Goal: Task Accomplishment & Management: Complete application form

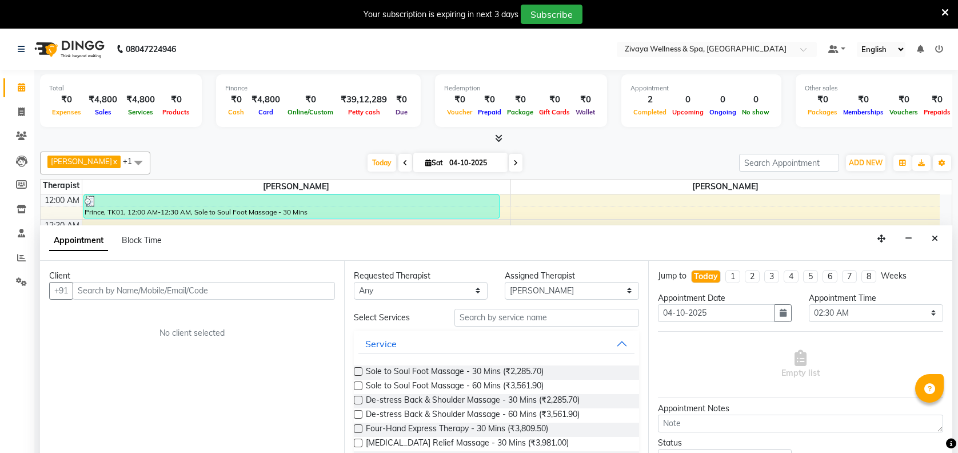
select select "91938"
select select "150"
select select "tentative"
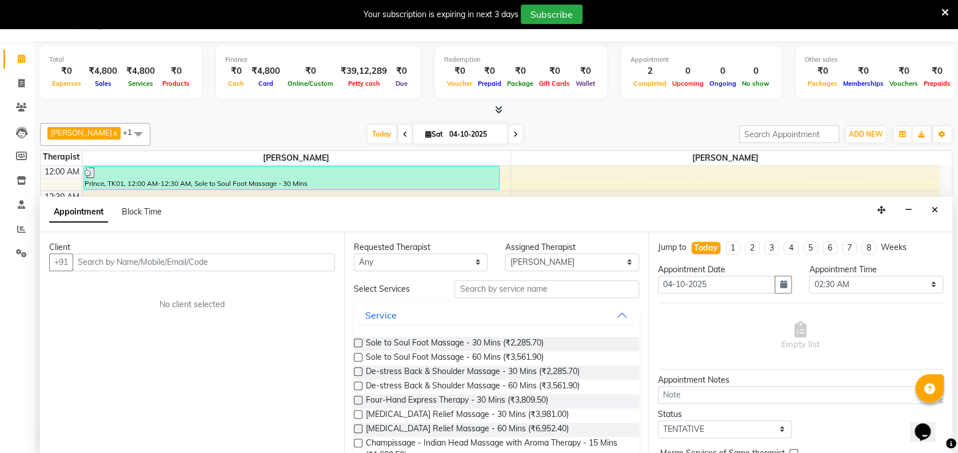
click at [281, 258] on input "text" at bounding box center [204, 262] width 262 height 18
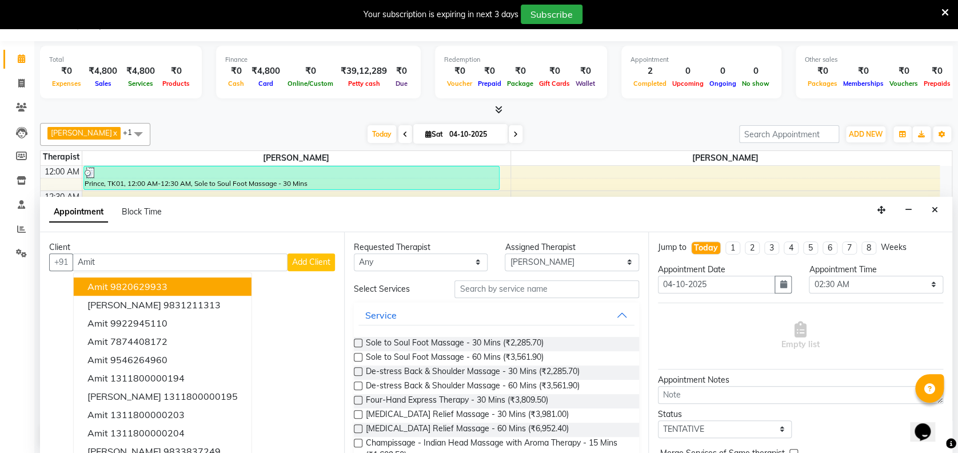
type input "Amit"
click at [310, 265] on span "Add Client" at bounding box center [311, 262] width 38 height 10
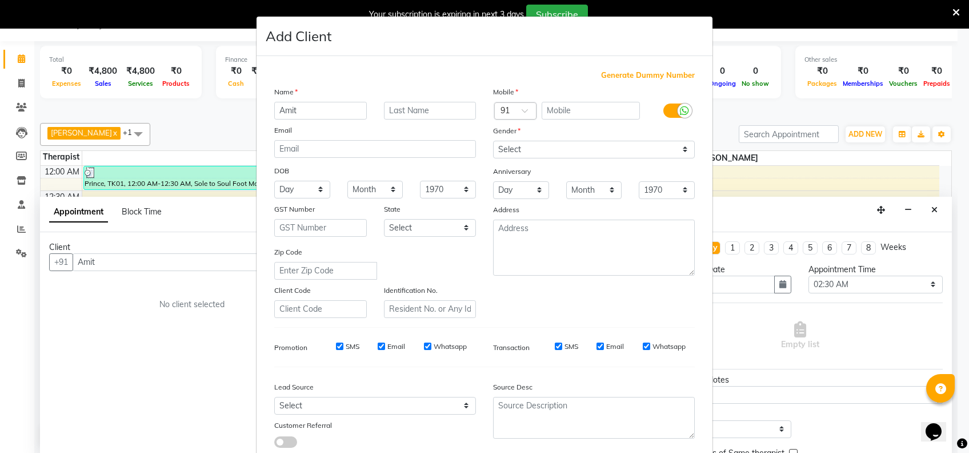
click at [644, 78] on span "Generate Dummy Number" at bounding box center [648, 75] width 94 height 11
type input "1311800001875"
checkbox input "false"
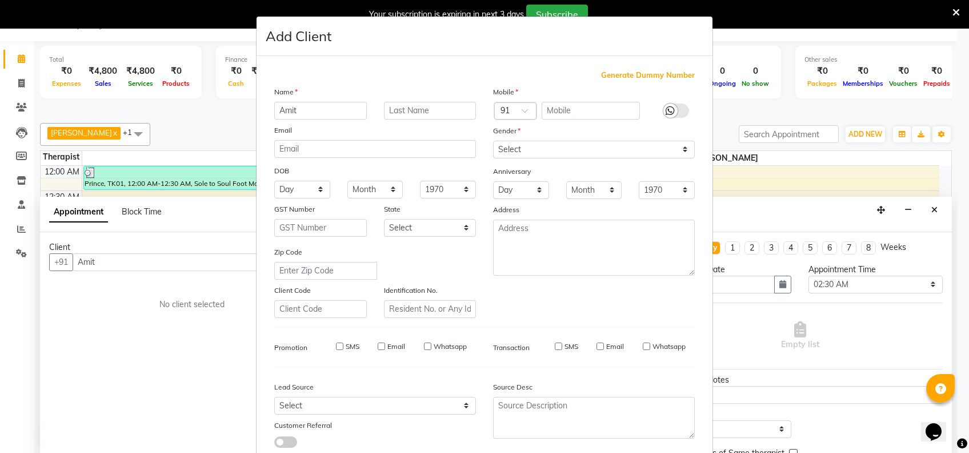
checkbox input "false"
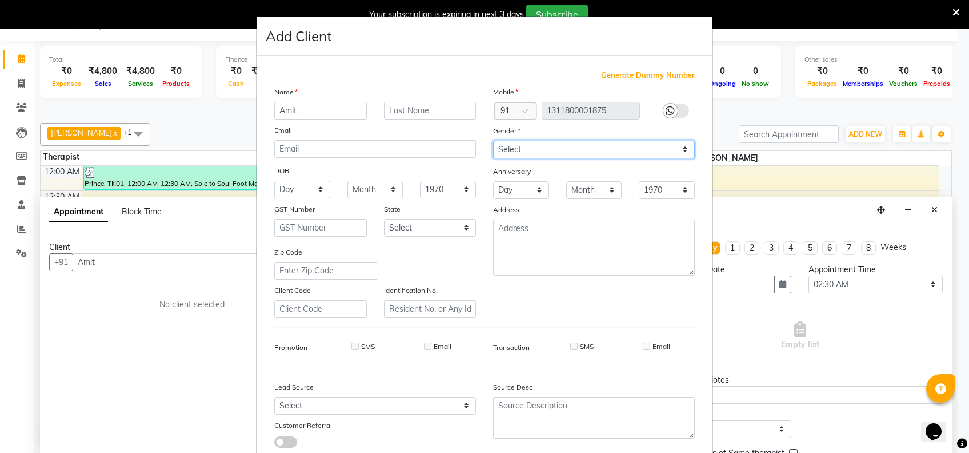
click at [616, 150] on select "Select [DEMOGRAPHIC_DATA] [DEMOGRAPHIC_DATA] Other Prefer Not To Say" at bounding box center [594, 150] width 202 height 18
select select "[DEMOGRAPHIC_DATA]"
click at [493, 141] on select "Select [DEMOGRAPHIC_DATA] [DEMOGRAPHIC_DATA] Other Prefer Not To Say" at bounding box center [594, 150] width 202 height 18
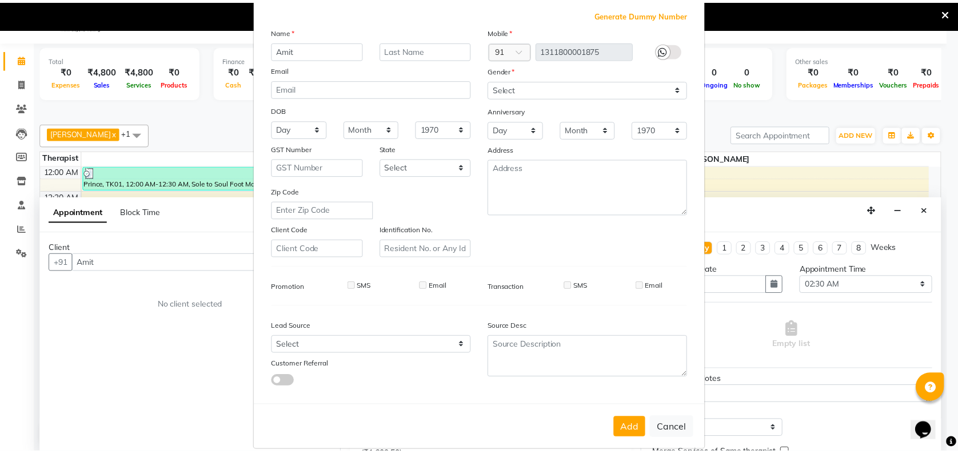
scroll to position [73, 0]
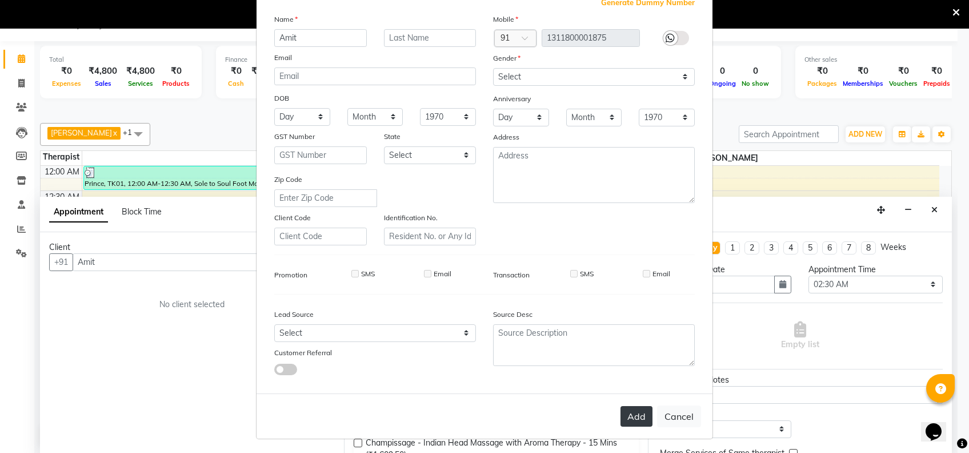
click at [636, 410] on button "Add" at bounding box center [637, 416] width 32 height 21
type input "1311800001875"
select select
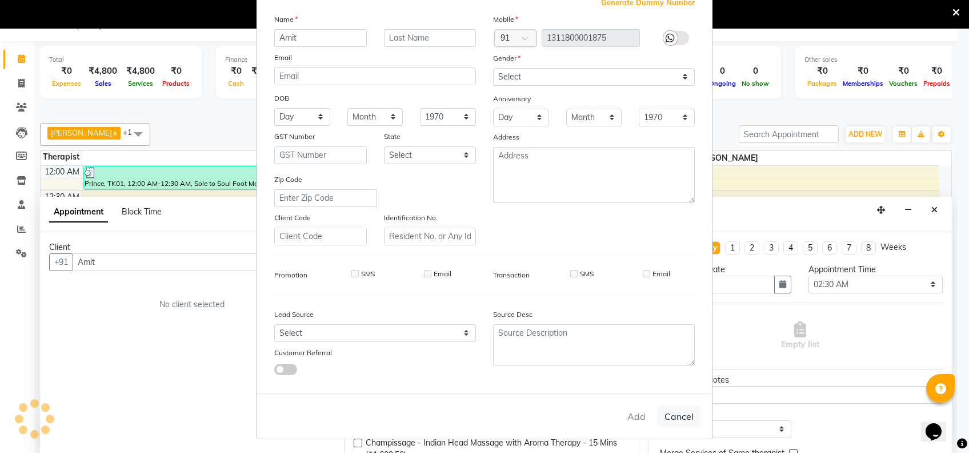
select select
checkbox input "false"
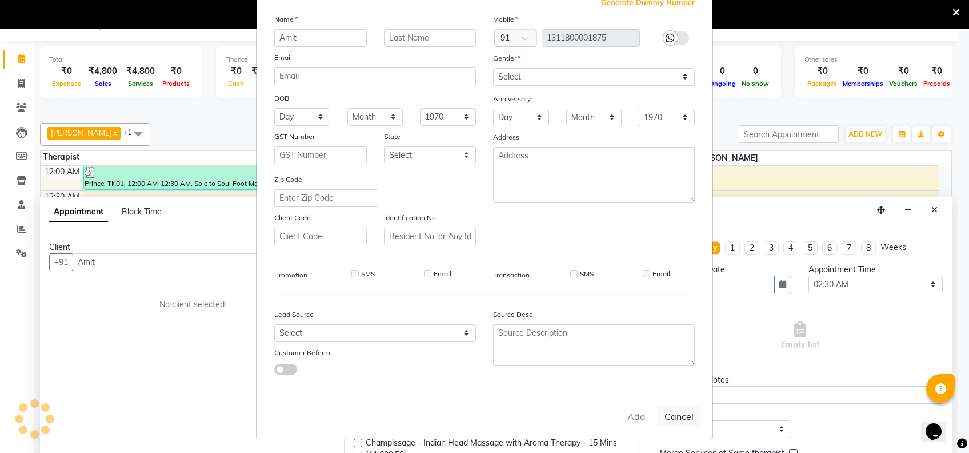
checkbox input "false"
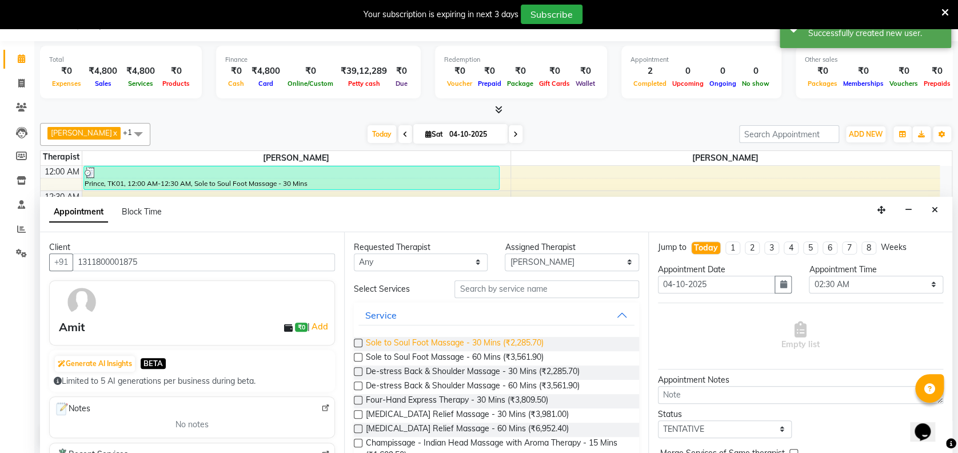
click at [513, 337] on span "Sole to Soul Foot Massage - 30 Mins (₹2,285.70)" at bounding box center [455, 344] width 178 height 14
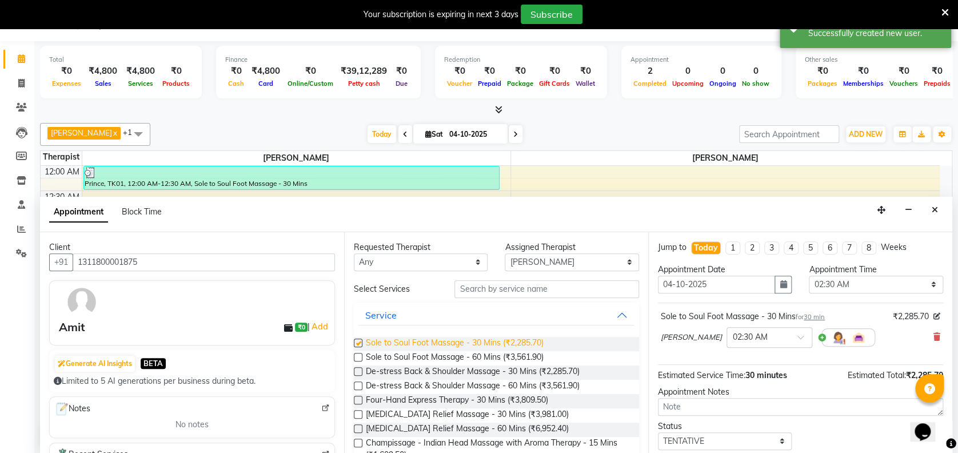
checkbox input "false"
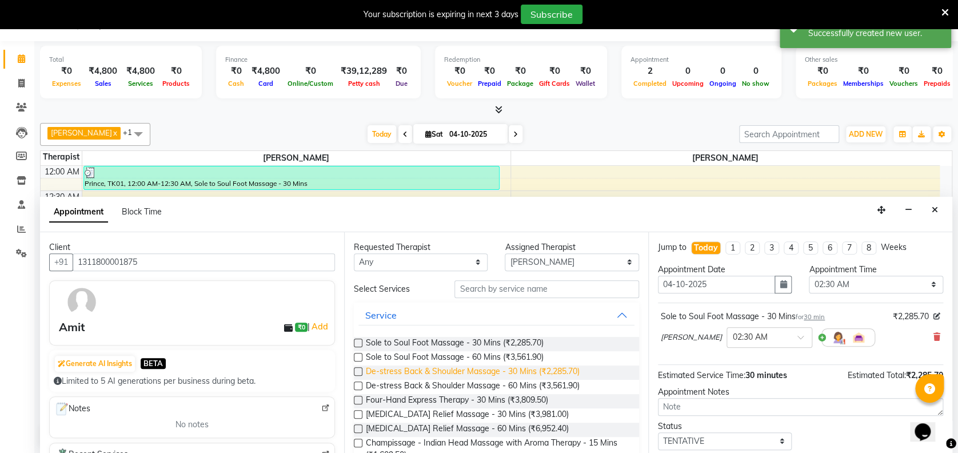
click at [489, 373] on span "De-stress Back & Shoulder Massage - 30 Mins (₹2,285.70)" at bounding box center [473, 372] width 214 height 14
checkbox input "false"
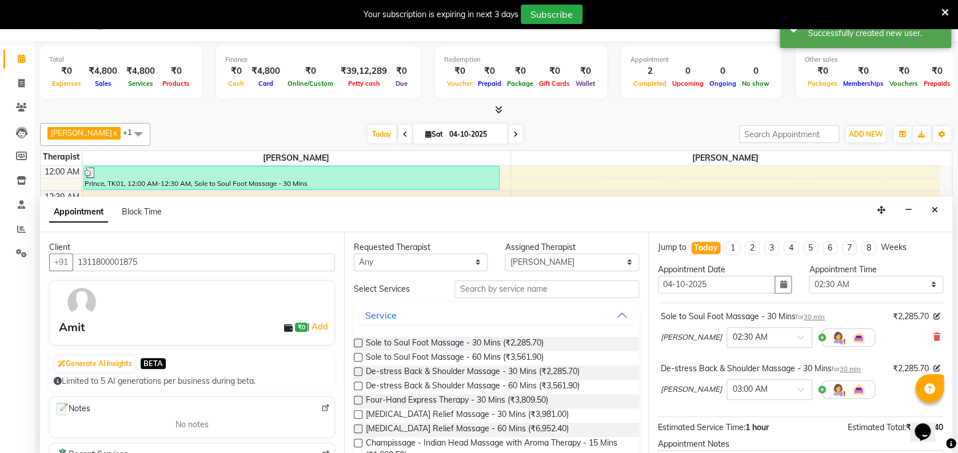
scroll to position [119, 0]
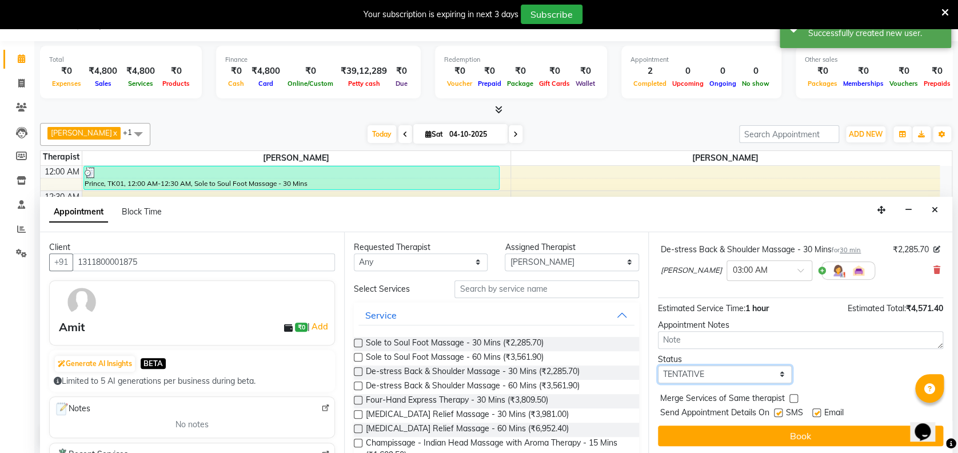
click at [749, 368] on select "Select TENTATIVE CONFIRM CHECK-IN UPCOMING" at bounding box center [725, 374] width 134 height 18
select select "confirm booking"
click at [658, 365] on select "Select TENTATIVE CONFIRM CHECK-IN UPCOMING" at bounding box center [725, 374] width 134 height 18
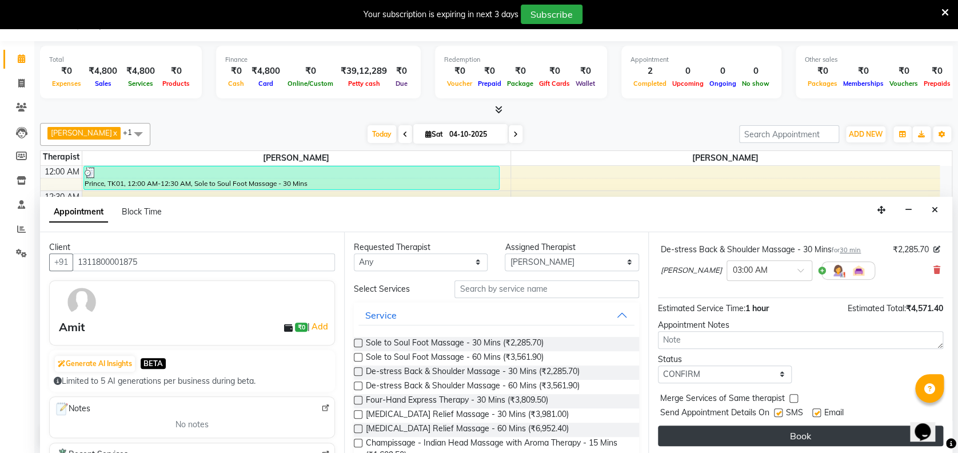
click at [793, 428] on button "Book" at bounding box center [800, 435] width 285 height 21
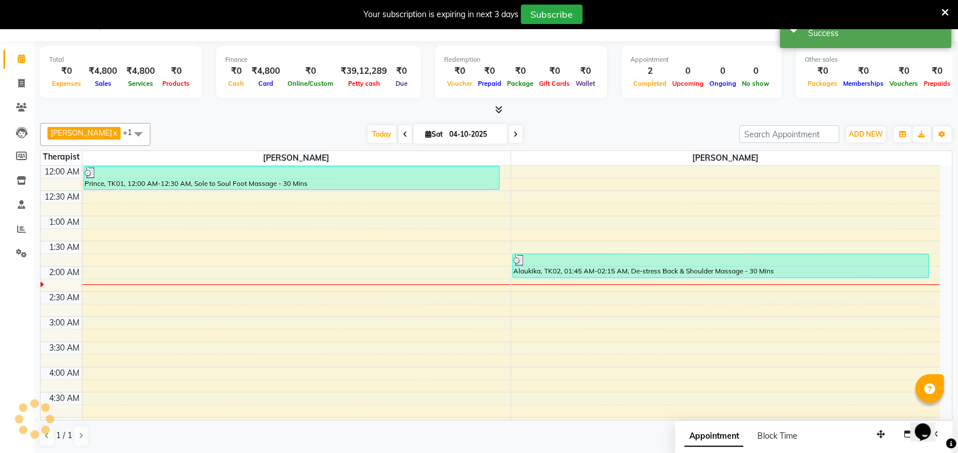
scroll to position [0, 0]
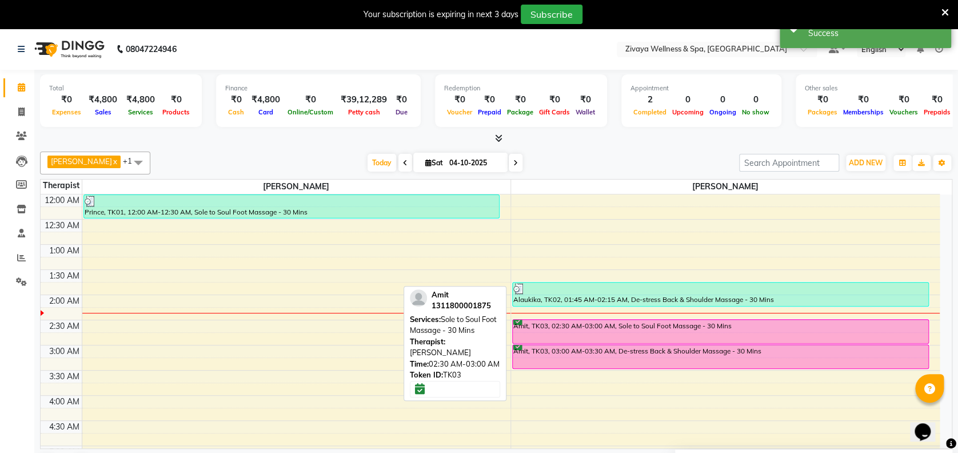
click at [712, 338] on div "Amit, TK03, 02:30 AM-03:00 AM, Sole to Soul Foot Massage - 30 Mins" at bounding box center [721, 331] width 416 height 23
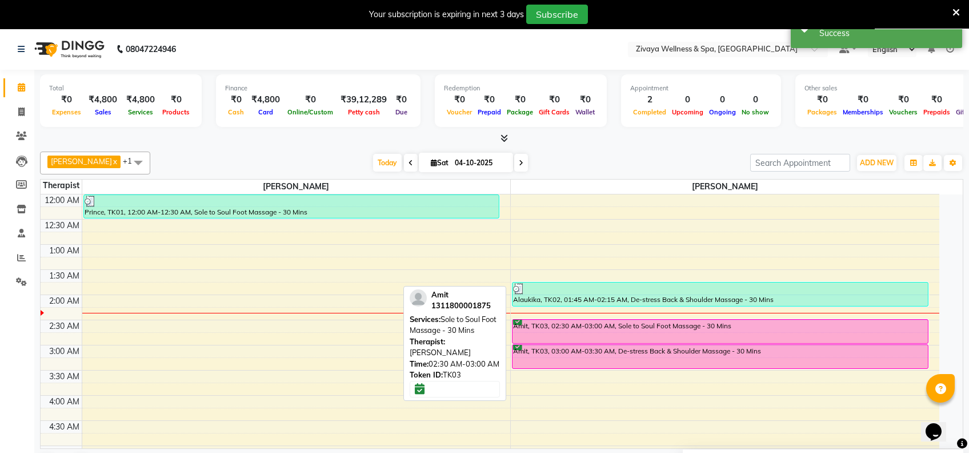
select select "6"
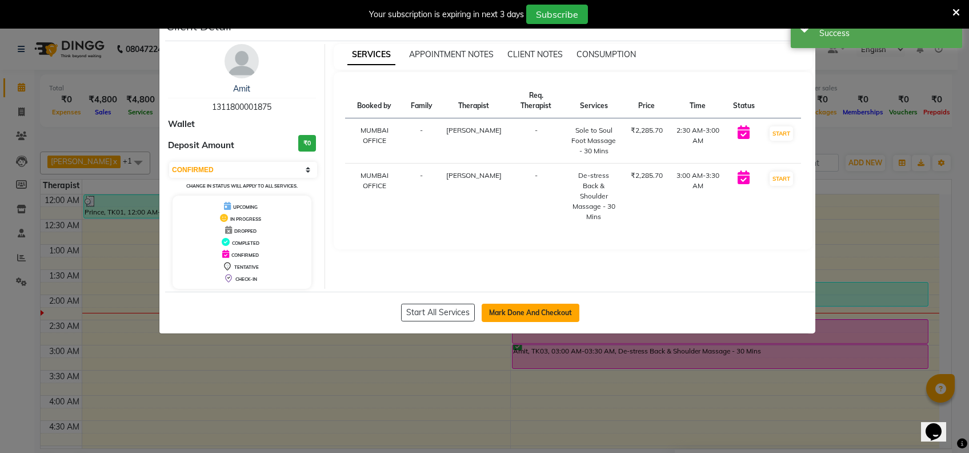
click at [540, 318] on button "Mark Done And Checkout" at bounding box center [531, 313] width 98 height 18
select select "7072"
select select "service"
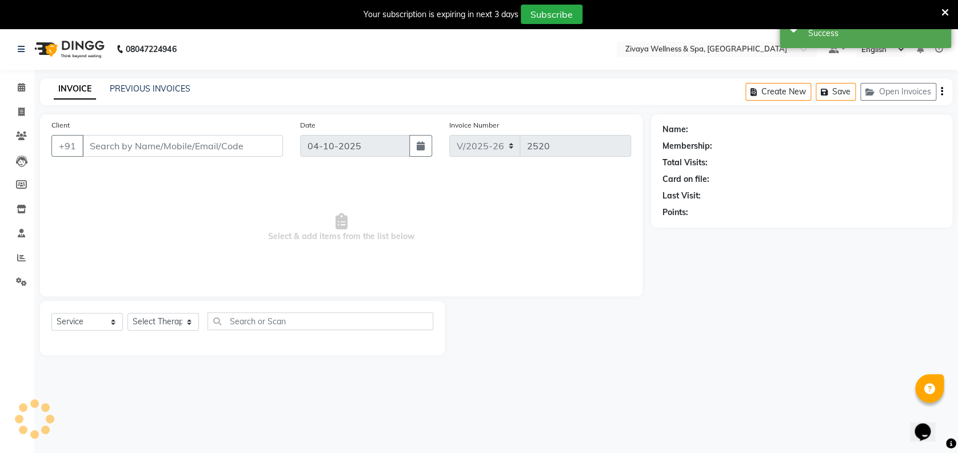
type input "1311800001875"
select select "91938"
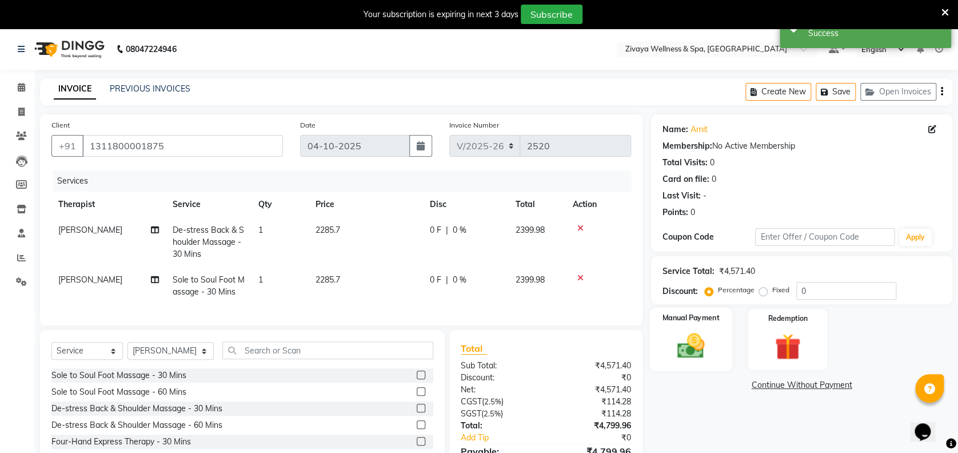
click at [710, 351] on img at bounding box center [691, 345] width 44 height 31
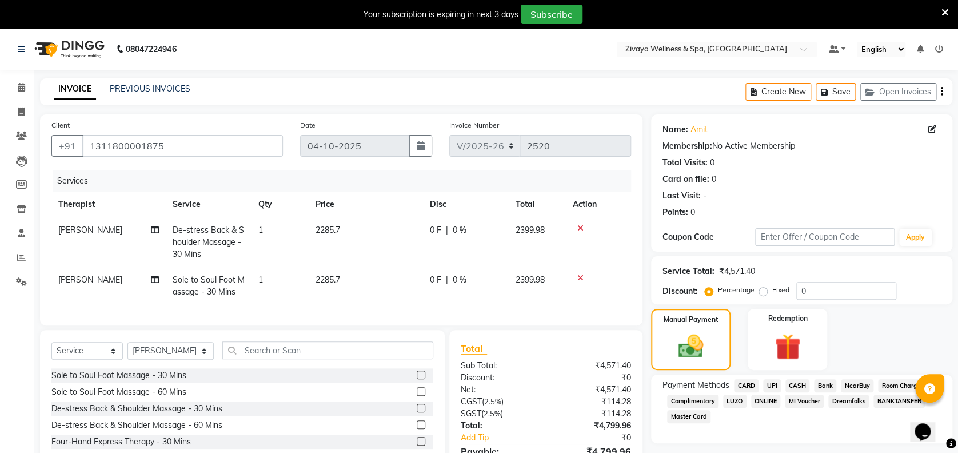
click at [744, 386] on span "CARD" at bounding box center [746, 385] width 25 height 13
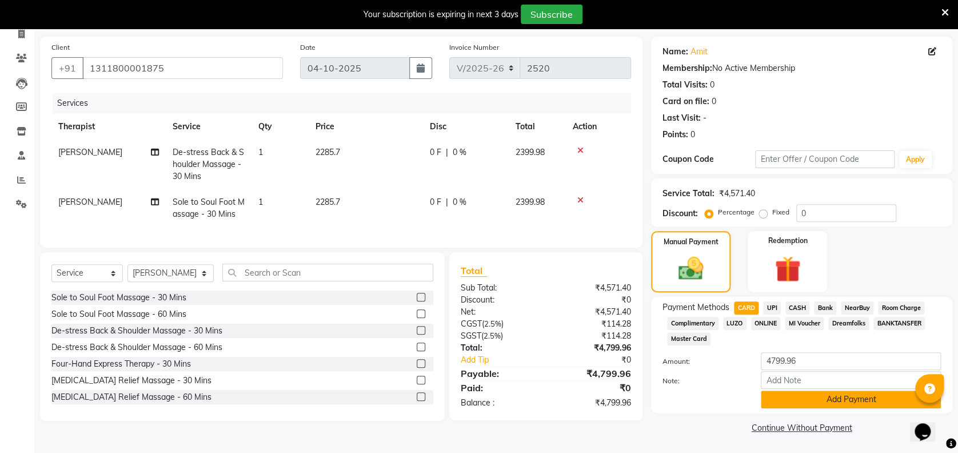
click at [859, 399] on button "Add Payment" at bounding box center [851, 399] width 180 height 18
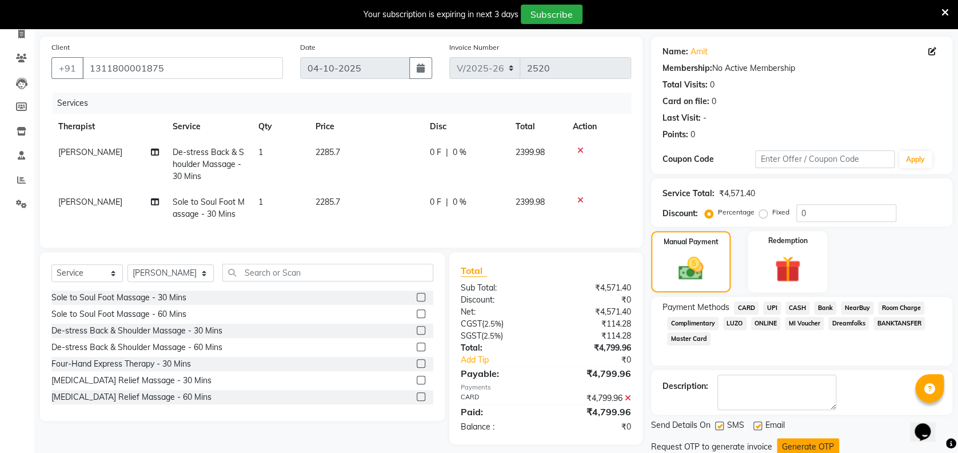
click at [833, 449] on button "Generate OTP" at bounding box center [808, 447] width 62 height 18
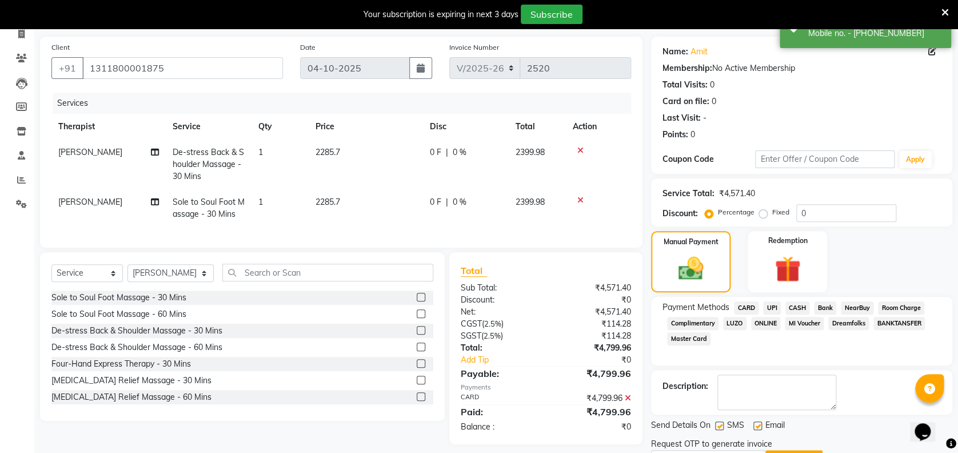
scroll to position [138, 0]
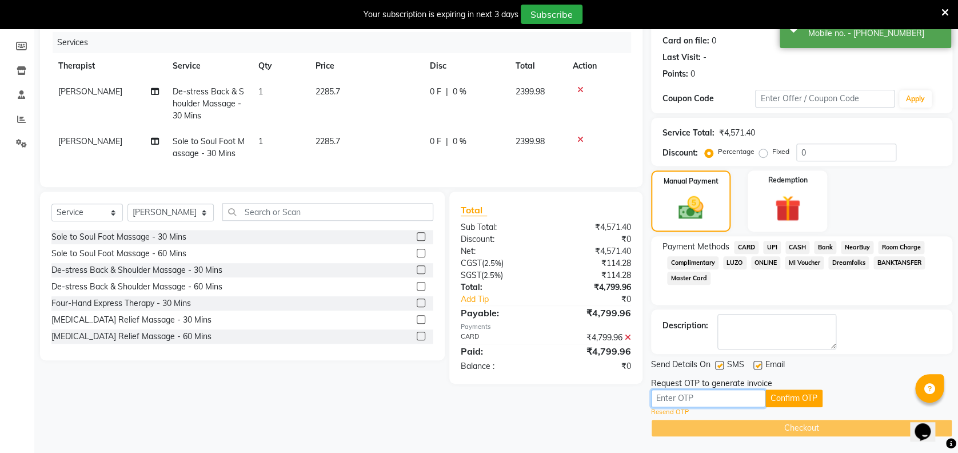
click at [754, 394] on input "text" at bounding box center [708, 398] width 114 height 18
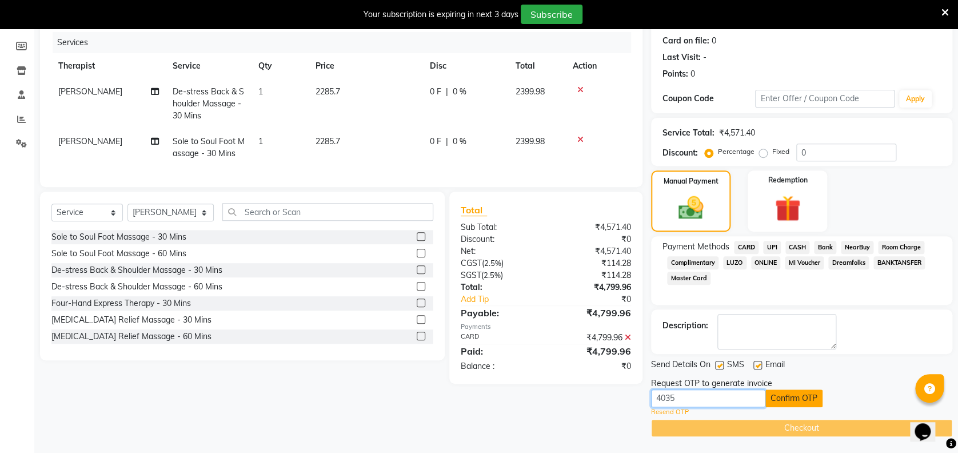
type input "4035"
click at [799, 394] on button "Confirm OTP" at bounding box center [793, 398] width 57 height 18
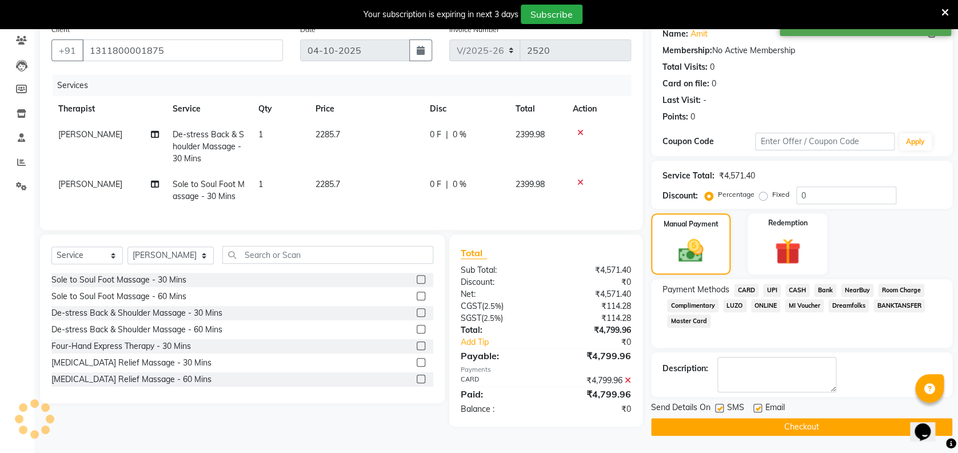
click at [799, 394] on div "Name: Amit Membership: No Active Membership Total Visits: 0 Card on file: 0 Las…" at bounding box center [806, 227] width 310 height 417
drag, startPoint x: 799, startPoint y: 394, endPoint x: 812, endPoint y: 424, distance: 32.5
click at [812, 424] on button "Checkout" at bounding box center [801, 427] width 301 height 18
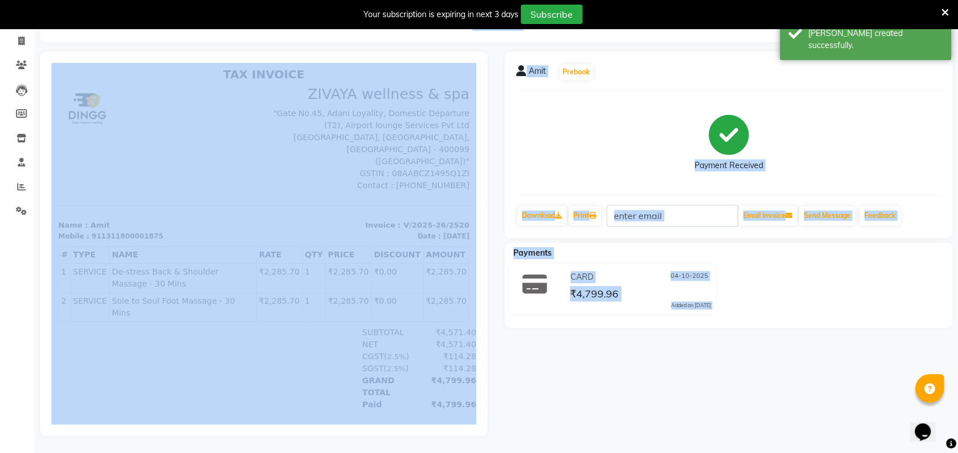
click at [809, 362] on div "Amit Prebook Payment Received Download Print Email Invoice Send Message Feedbac…" at bounding box center [728, 243] width 465 height 384
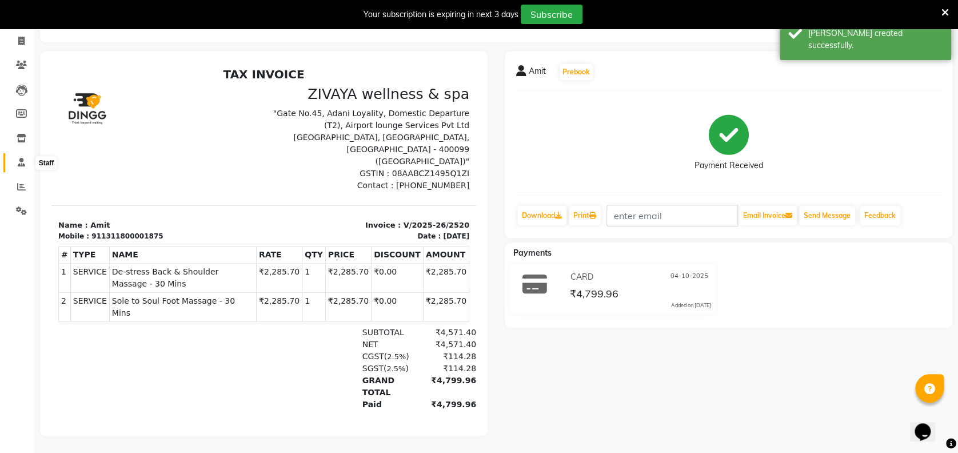
click at [24, 158] on icon at bounding box center [21, 162] width 7 height 9
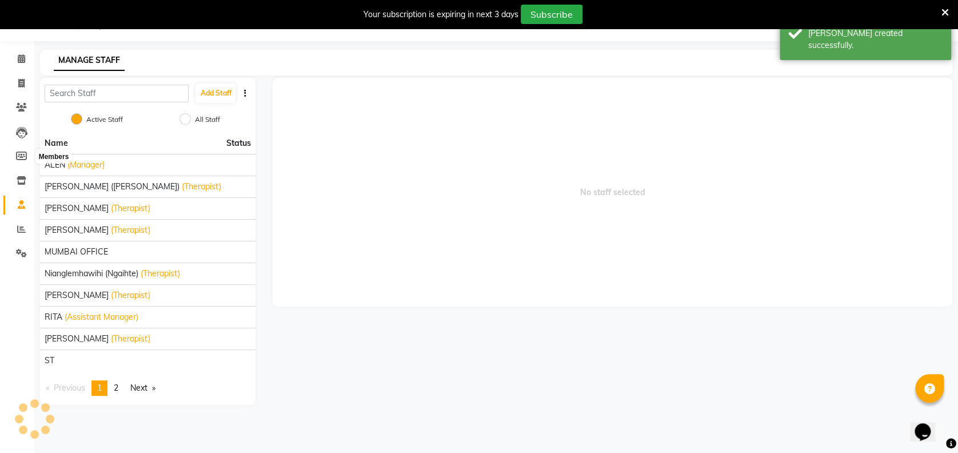
scroll to position [28, 0]
click at [27, 55] on span at bounding box center [21, 59] width 20 height 13
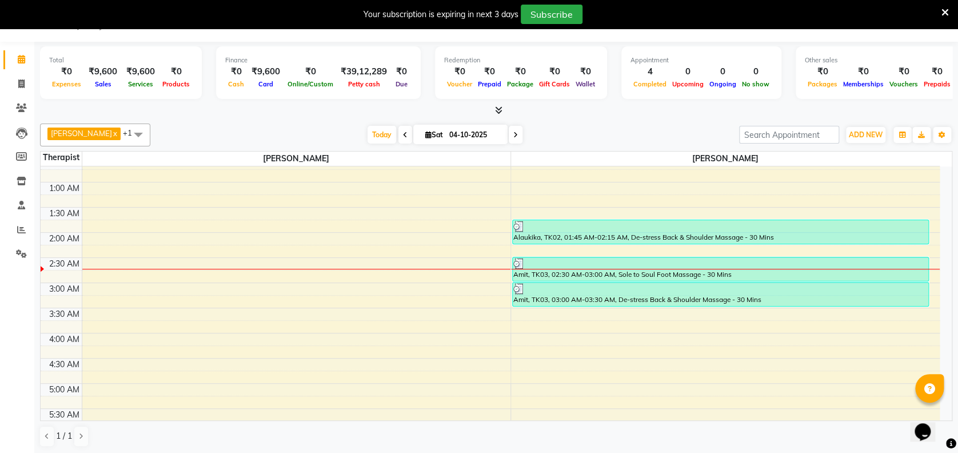
scroll to position [26, 0]
